Goal: Transaction & Acquisition: Subscribe to service/newsletter

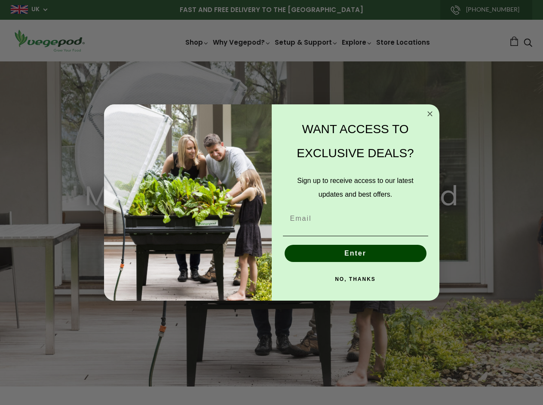
scroll to position [0, 257]
click at [271, 202] on img "POPUP Form" at bounding box center [188, 202] width 168 height 196
click at [430, 114] on icon "Close dialog" at bounding box center [430, 114] width 4 height 4
click at [355, 254] on button "Enter" at bounding box center [356, 253] width 142 height 17
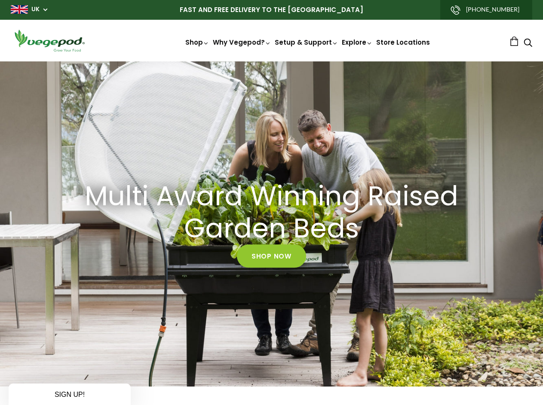
scroll to position [0, 386]
click at [355, 286] on div "NO, THANKS" at bounding box center [355, 299] width 150 height 26
